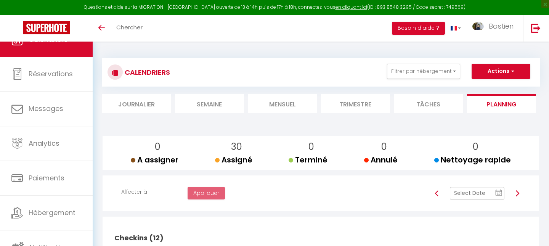
click at [463, 196] on input "text" at bounding box center [477, 193] width 55 height 13
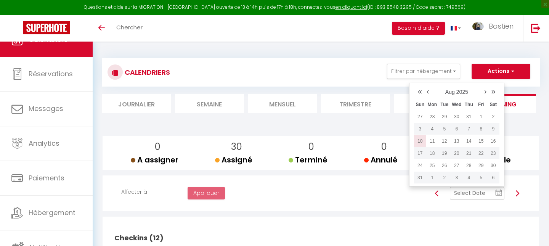
click at [424, 140] on td "10" at bounding box center [420, 141] width 12 height 12
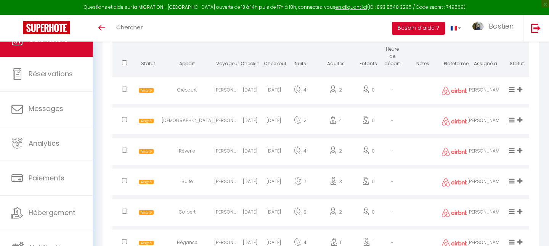
scroll to position [665, 0]
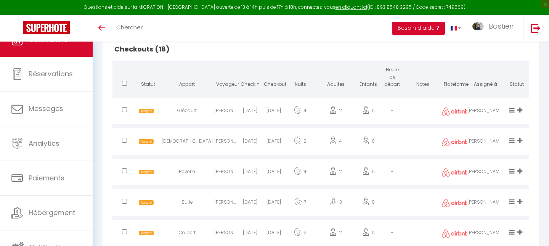
click at [511, 109] on icon at bounding box center [512, 110] width 6 height 6
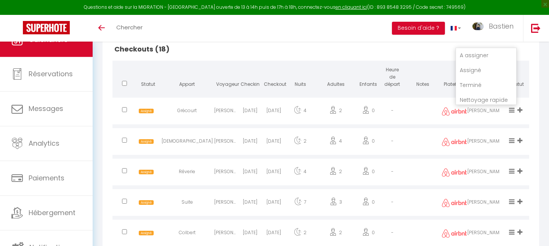
click at [471, 83] on li "Terminé" at bounding box center [486, 85] width 60 height 14
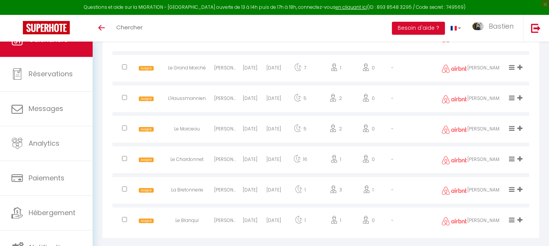
scroll to position [1086, 0]
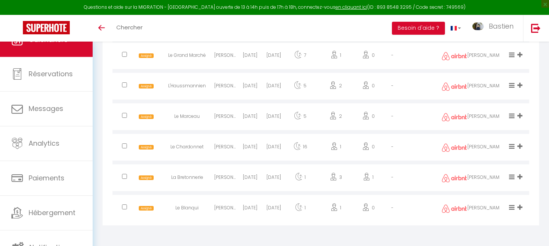
click at [512, 207] on icon at bounding box center [512, 207] width 6 height 6
click at [486, 181] on li "Terminé" at bounding box center [486, 182] width 60 height 14
click at [512, 177] on icon at bounding box center [512, 176] width 6 height 6
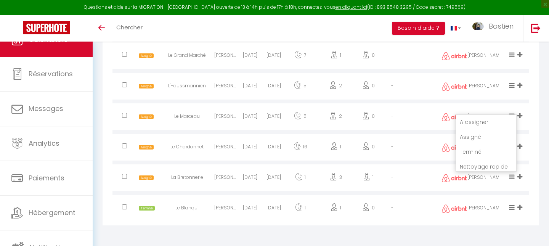
click at [481, 151] on li "Terminé" at bounding box center [486, 151] width 60 height 14
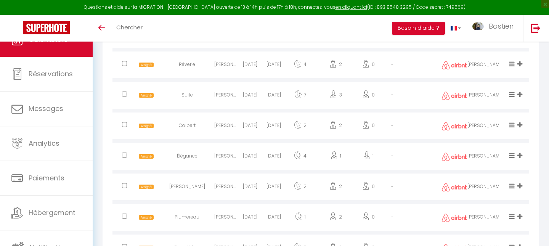
scroll to position [772, 0]
click at [512, 125] on icon at bounding box center [512, 125] width 6 height 6
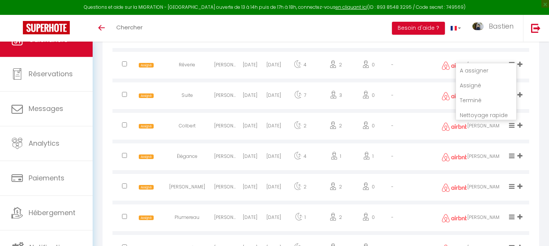
click at [479, 101] on li "Terminé" at bounding box center [486, 100] width 60 height 14
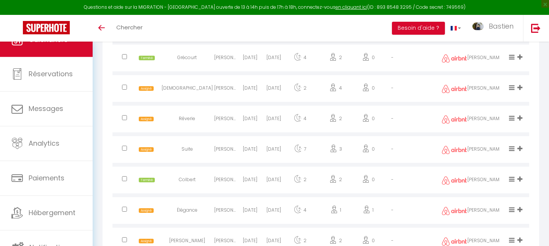
scroll to position [716, 0]
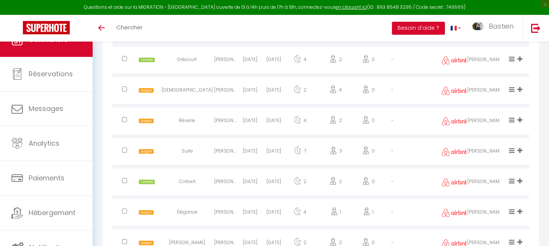
click at [512, 150] on icon at bounding box center [512, 150] width 6 height 6
click at [477, 126] on li "Terminé" at bounding box center [486, 125] width 60 height 14
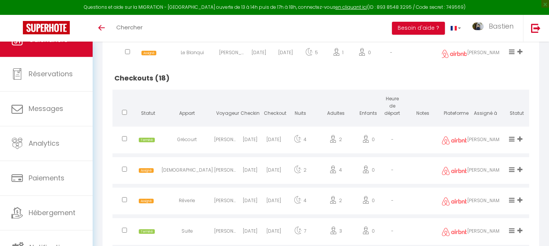
scroll to position [643, 0]
